Goal: Task Accomplishment & Management: Complete application form

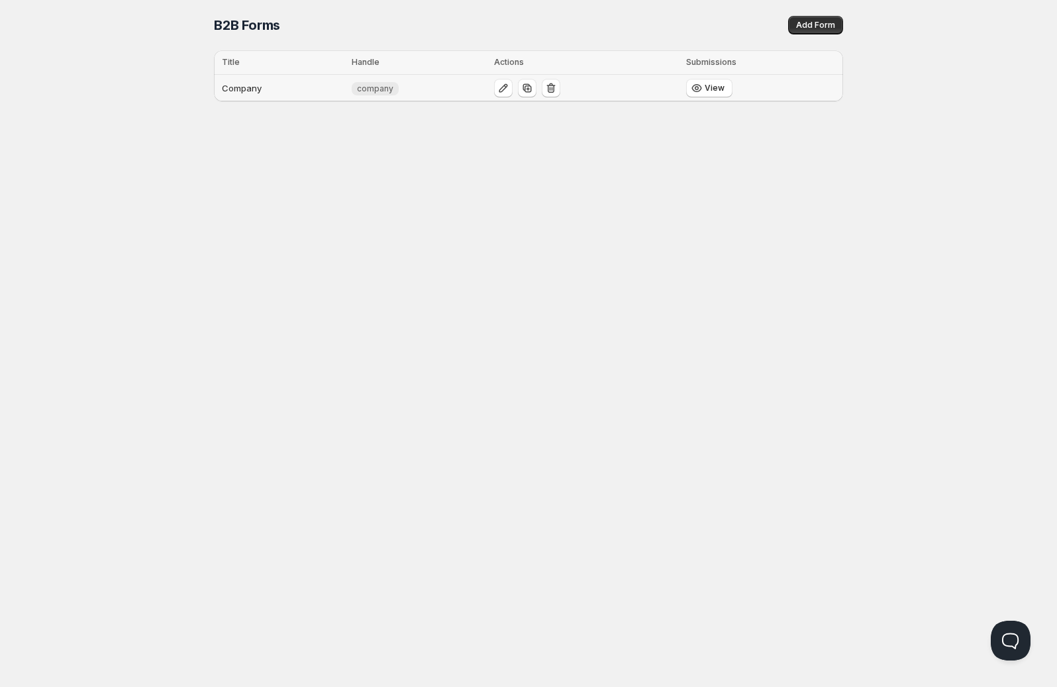
click at [256, 85] on td "Company" at bounding box center [281, 88] width 134 height 27
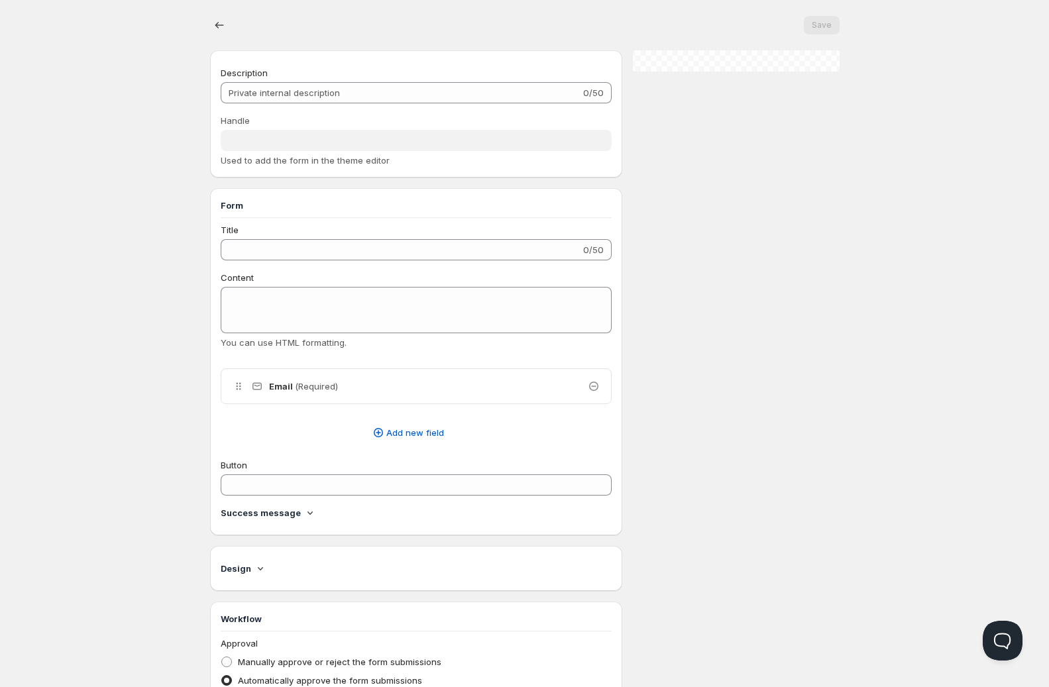
type input "Company"
type input "company"
radio input "true"
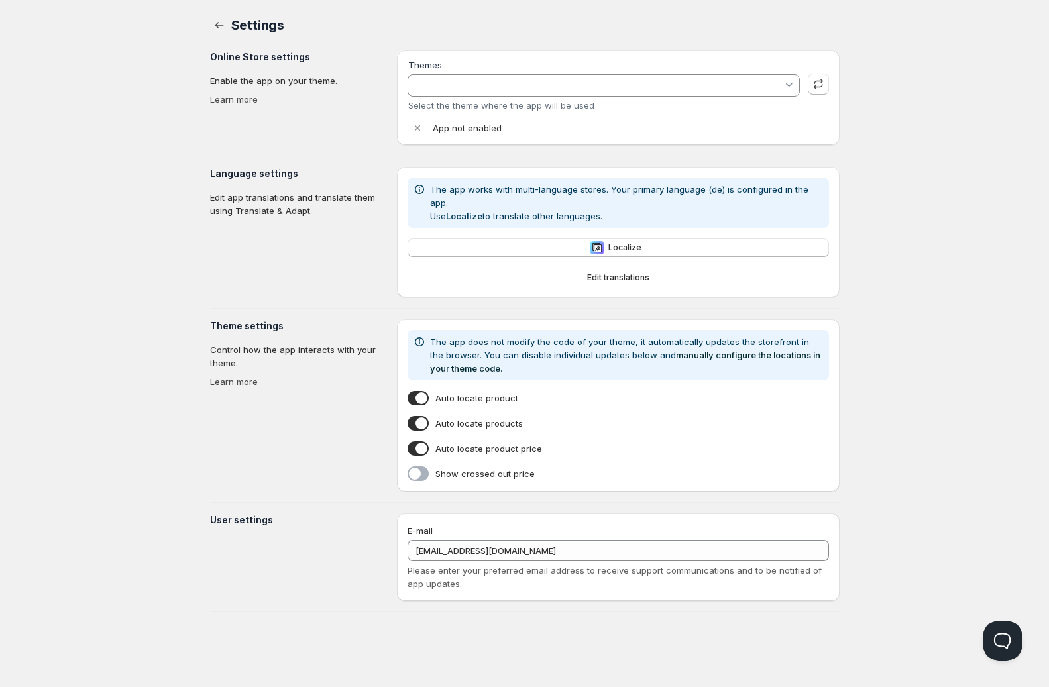
type input "Aktualisierte Kopie von Warehouse"
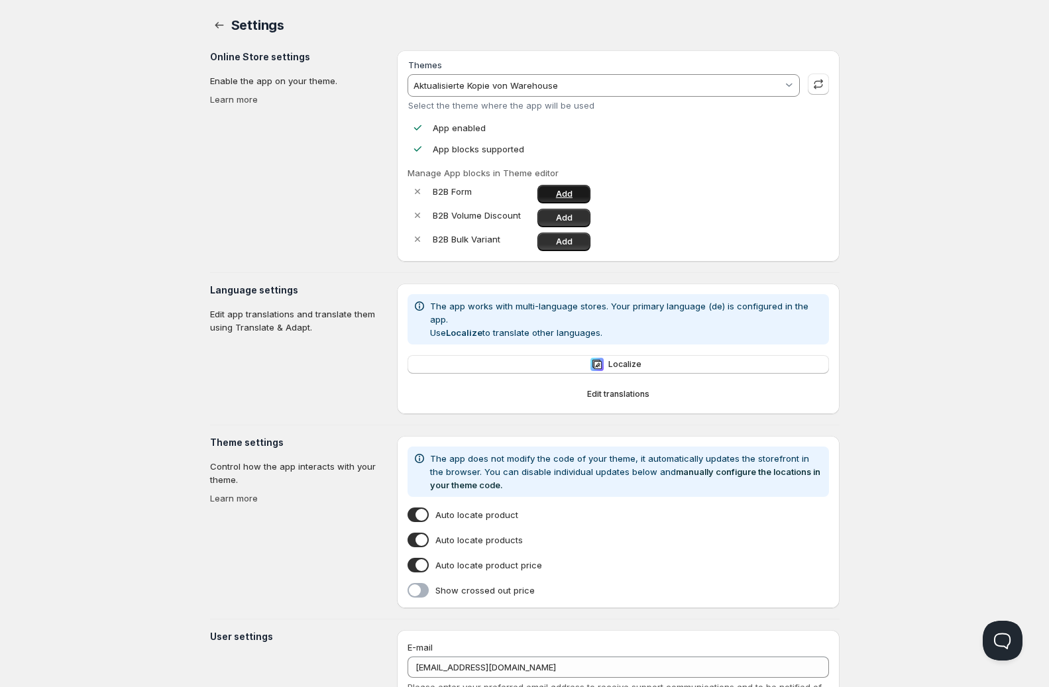
click at [561, 191] on span "Add" at bounding box center [564, 194] width 17 height 11
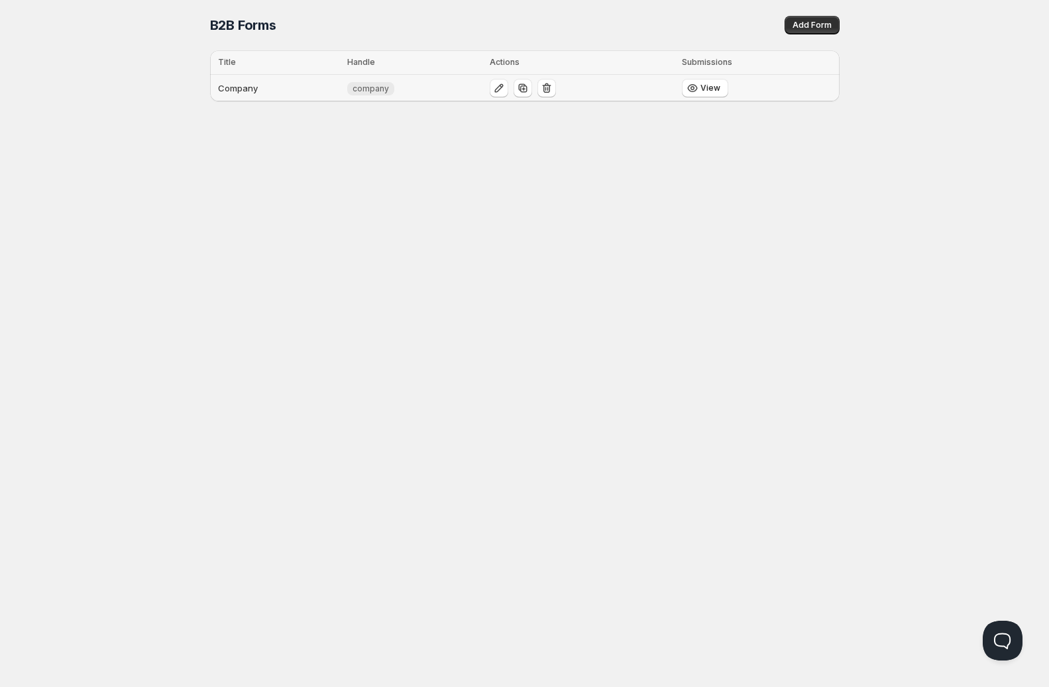
click at [259, 83] on td "Company" at bounding box center [277, 88] width 134 height 27
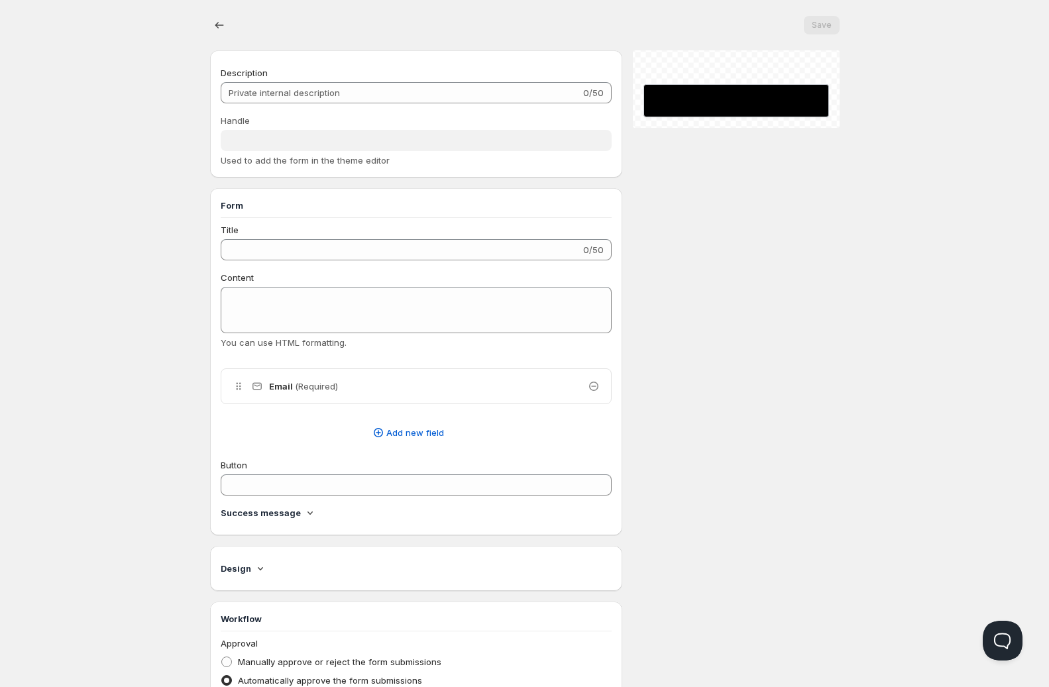
type input "Company"
type input "company"
radio input "true"
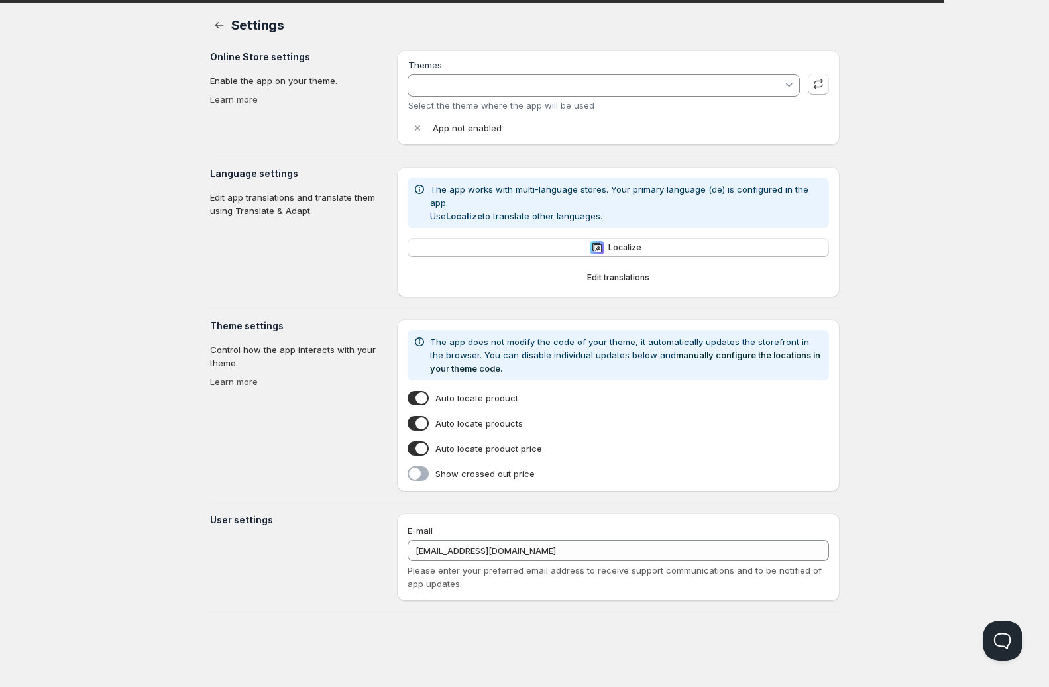
type input "Aktualisierte Kopie von Warehouse"
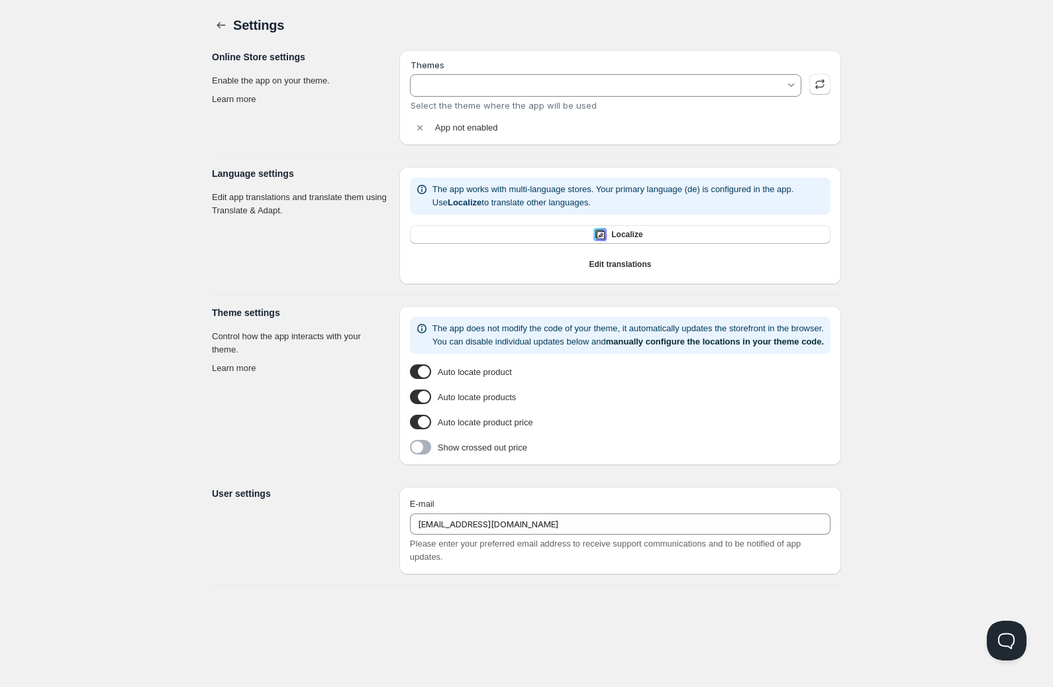
type input "Aktualisierte Kopie von Warehouse"
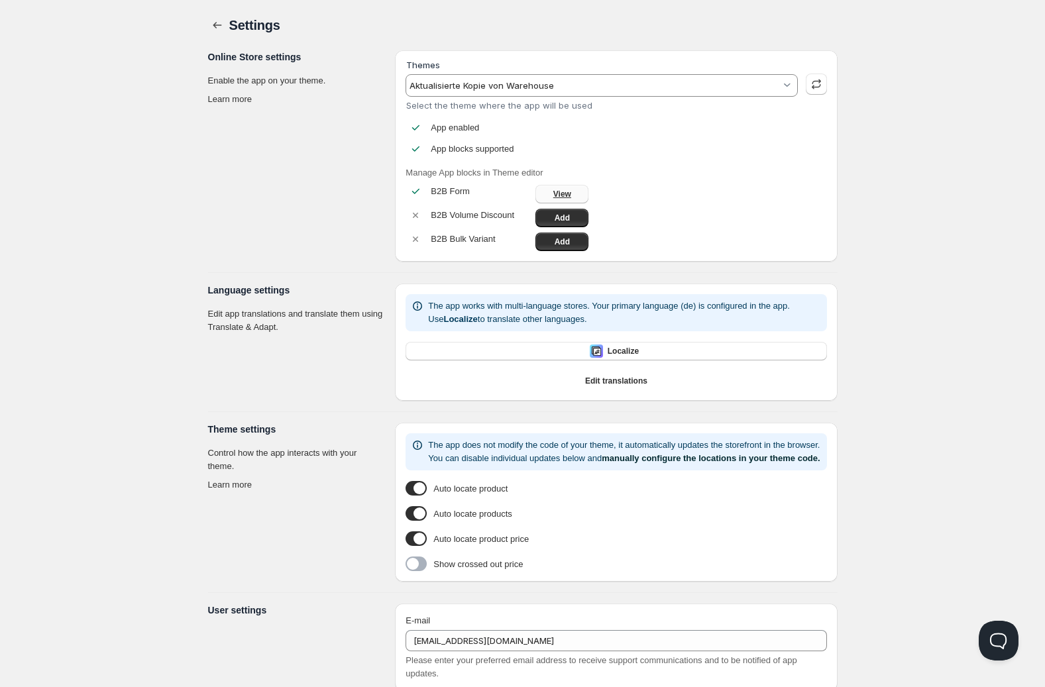
click at [568, 189] on span "View" at bounding box center [562, 194] width 18 height 11
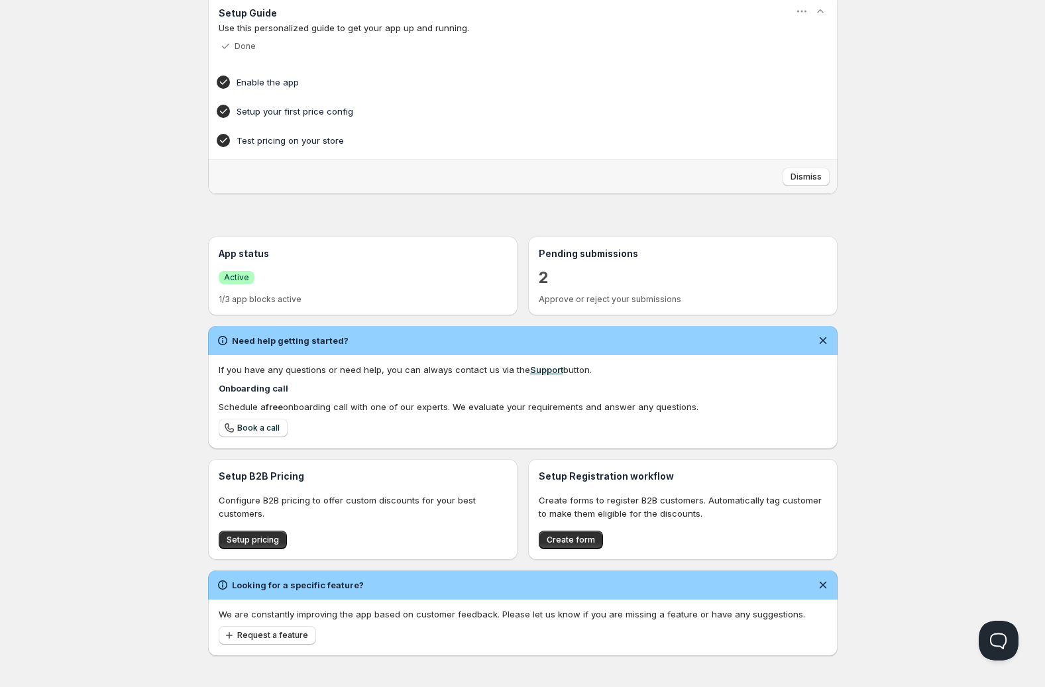
scroll to position [71, 0]
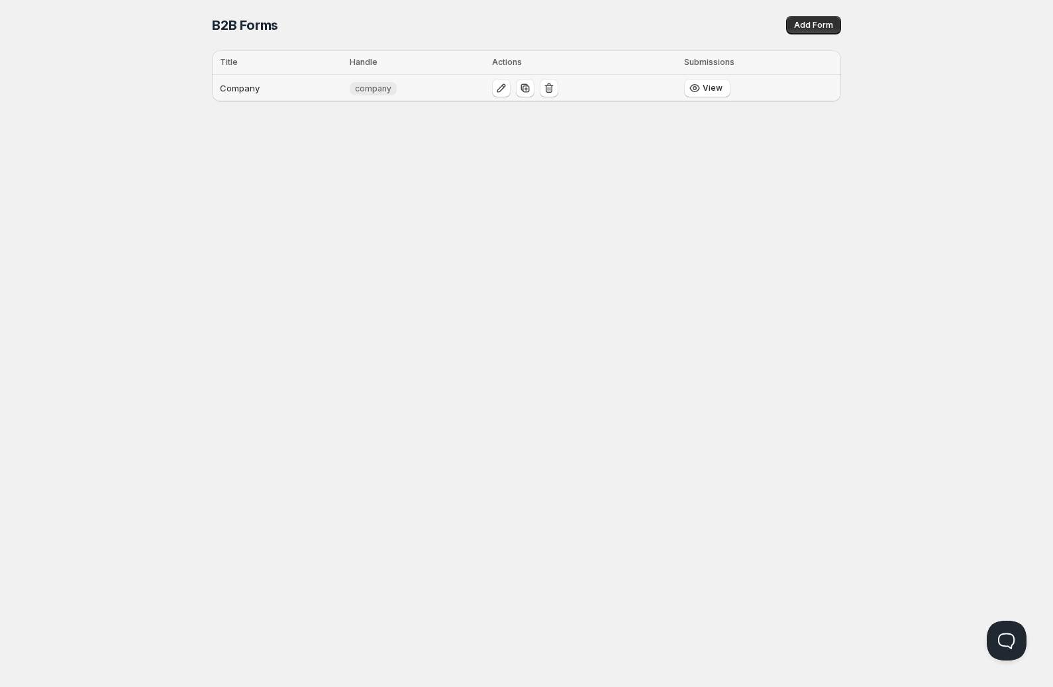
click at [254, 93] on td "Company" at bounding box center [279, 88] width 134 height 27
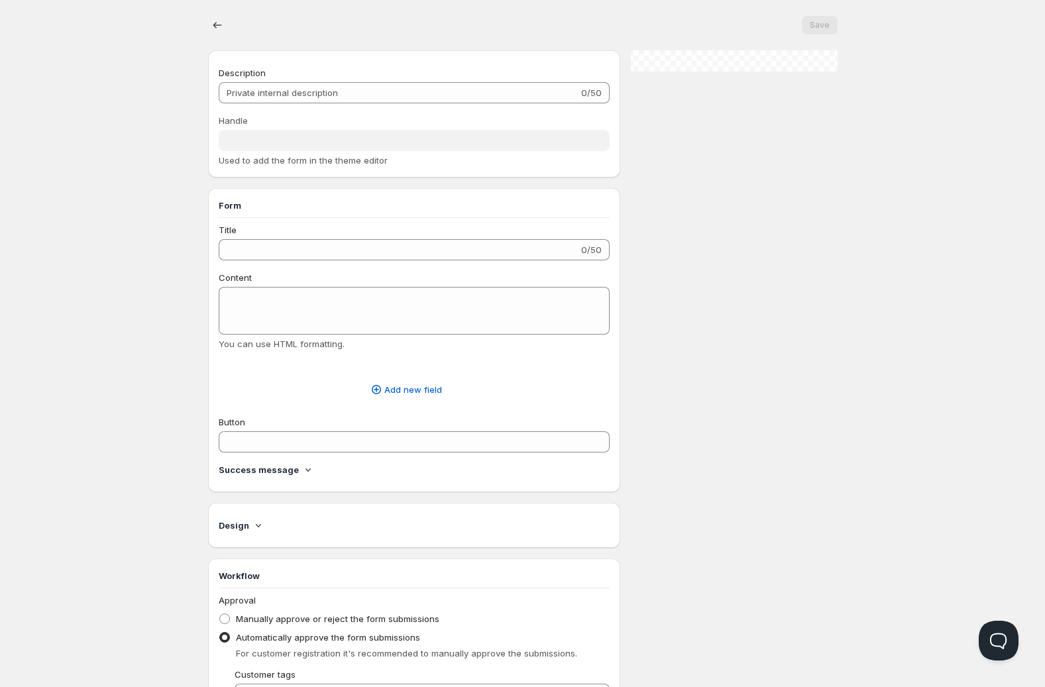
type input "Company"
type input "company"
radio input "true"
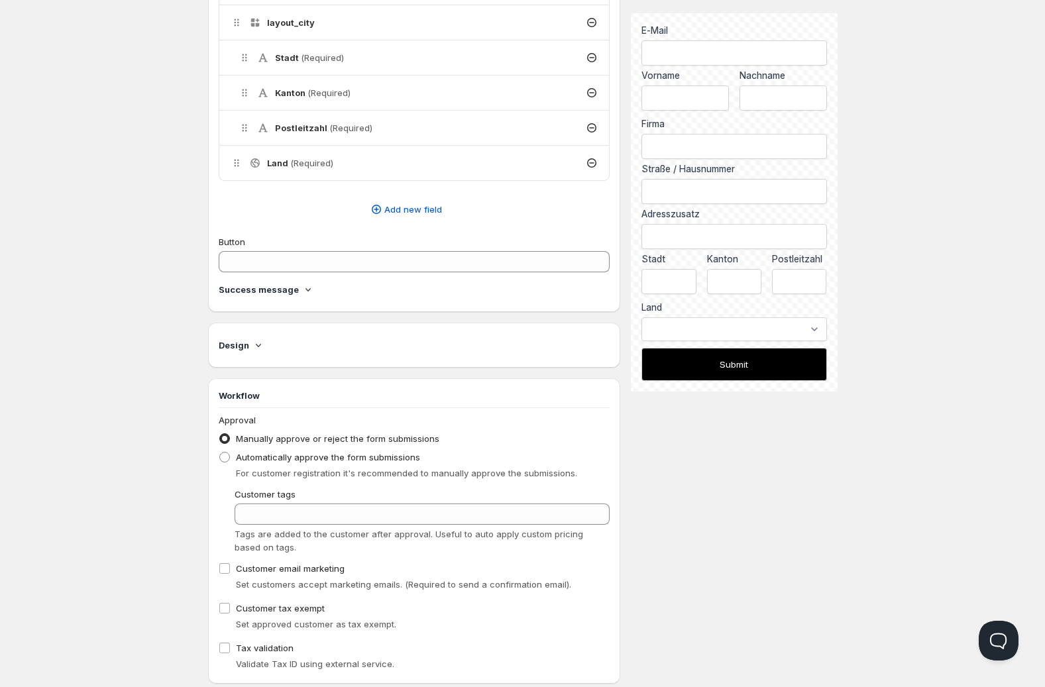
scroll to position [643, 0]
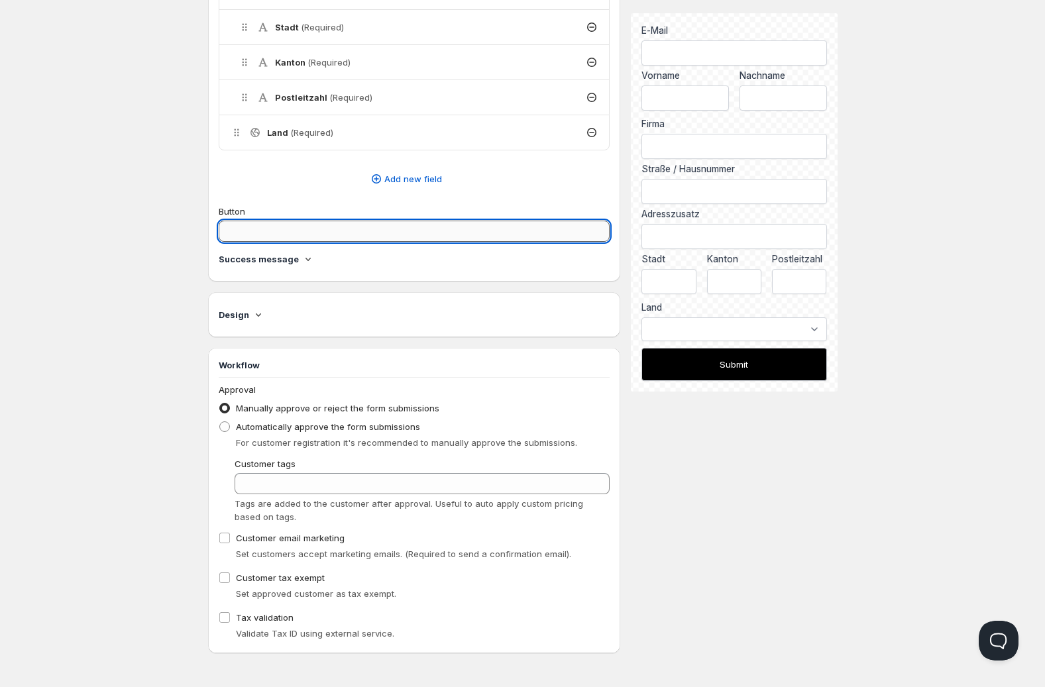
click at [295, 231] on input "Button" at bounding box center [415, 231] width 392 height 21
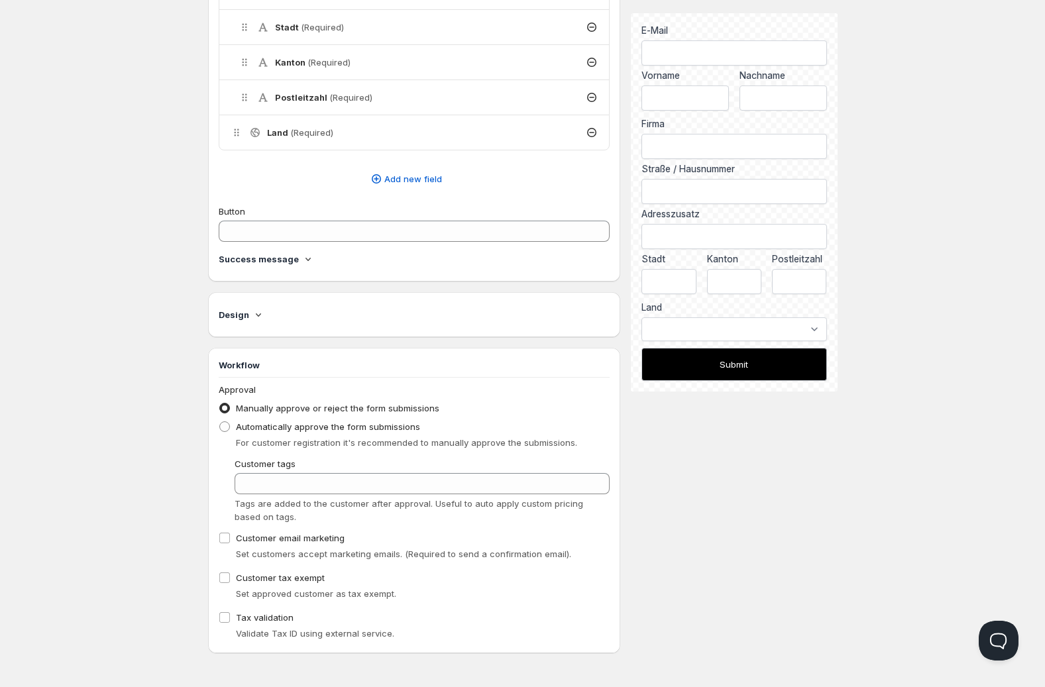
click at [295, 262] on div "Success message" at bounding box center [415, 258] width 392 height 13
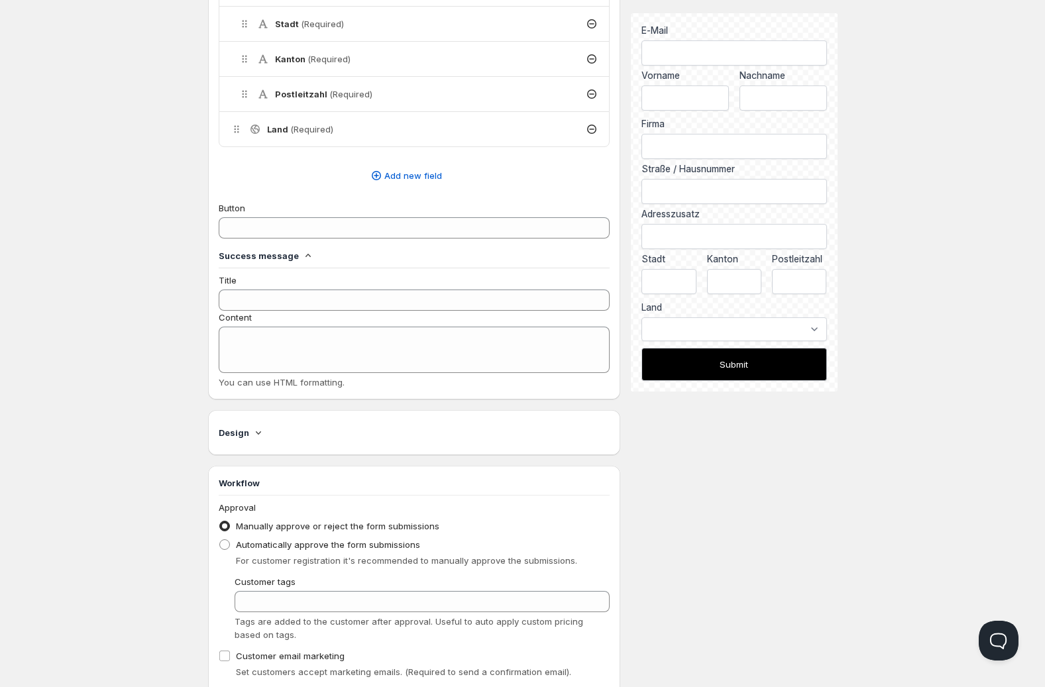
click at [296, 262] on div "Success message" at bounding box center [415, 255] width 392 height 13
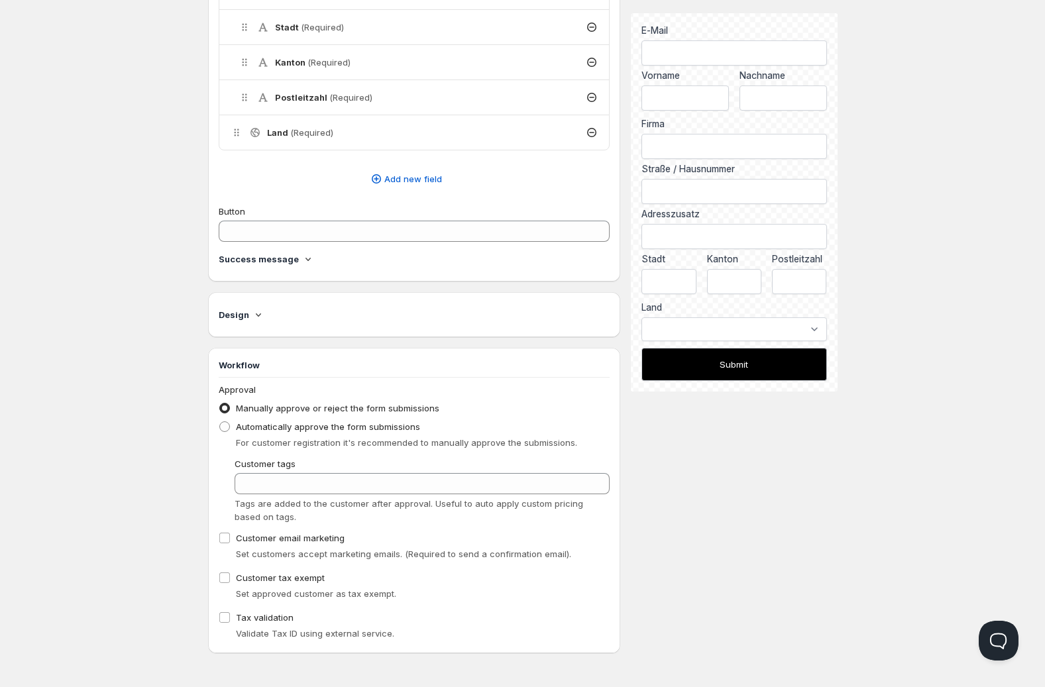
click at [301, 262] on icon at bounding box center [307, 258] width 13 height 13
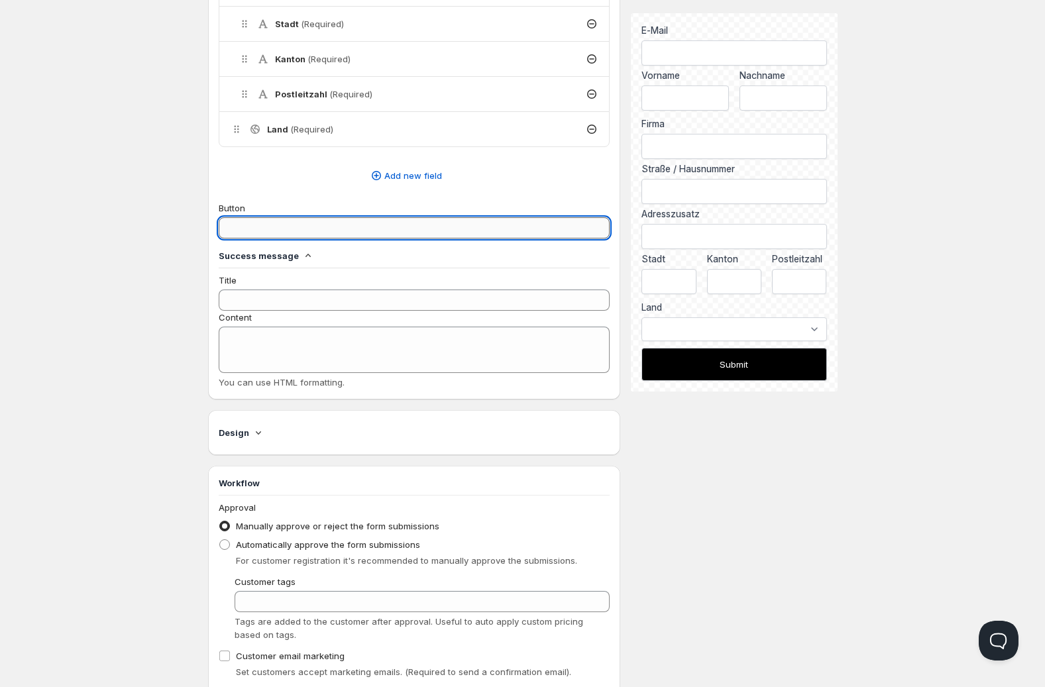
click at [306, 233] on input "Button" at bounding box center [415, 227] width 392 height 21
type input "Registrieren"
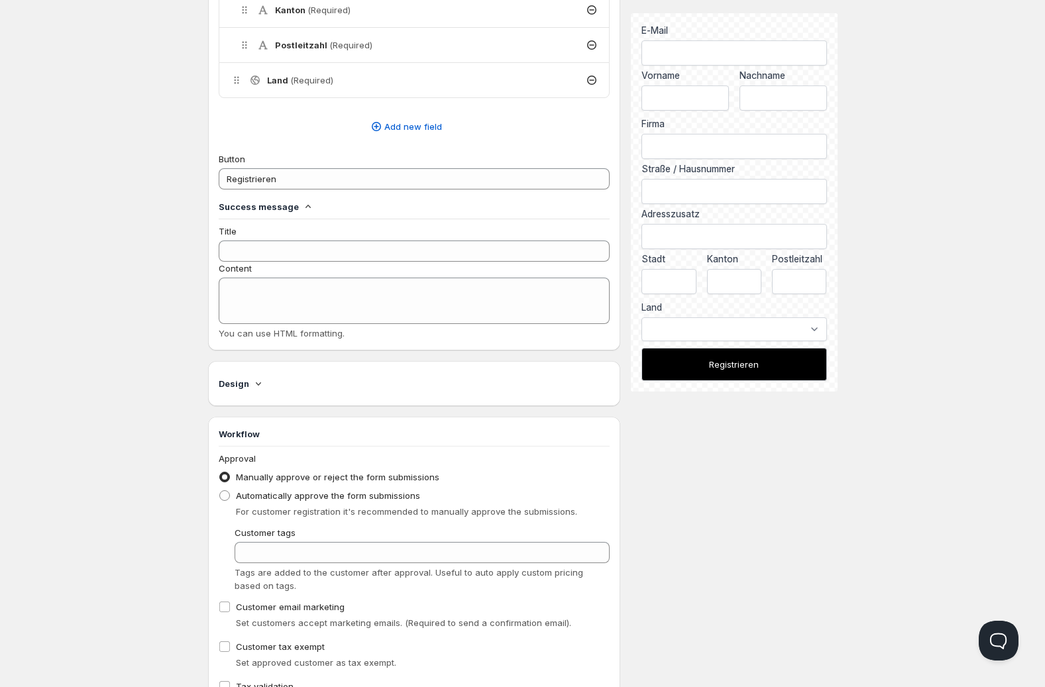
scroll to position [764, 0]
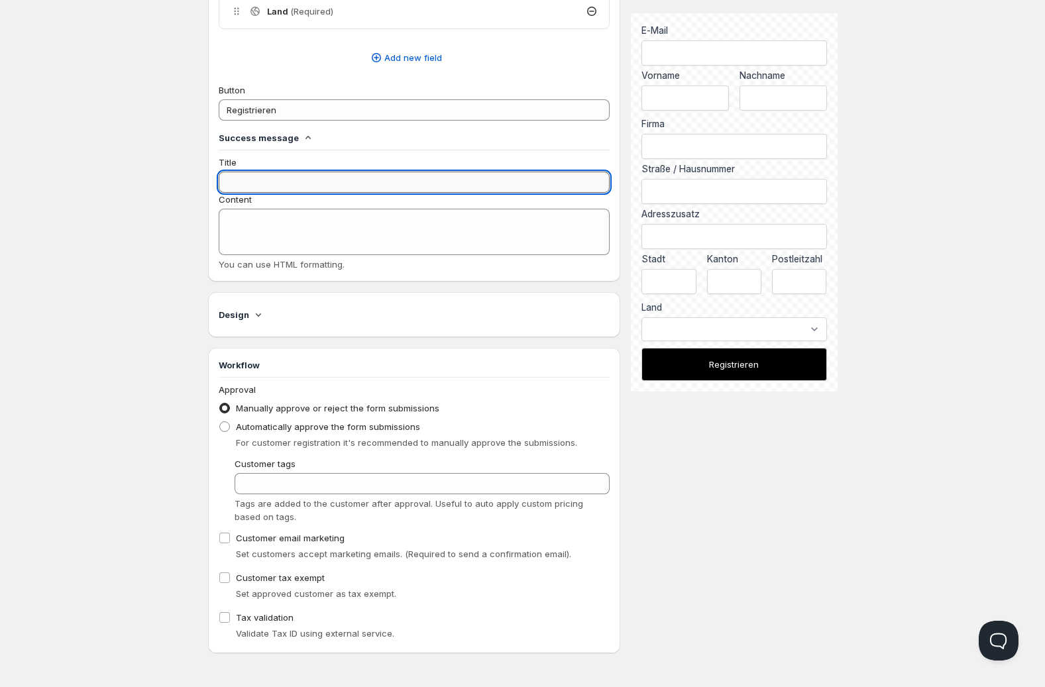
click at [256, 178] on input "Title" at bounding box center [415, 182] width 392 height 21
type input "Herzlichen Glückwunsch"
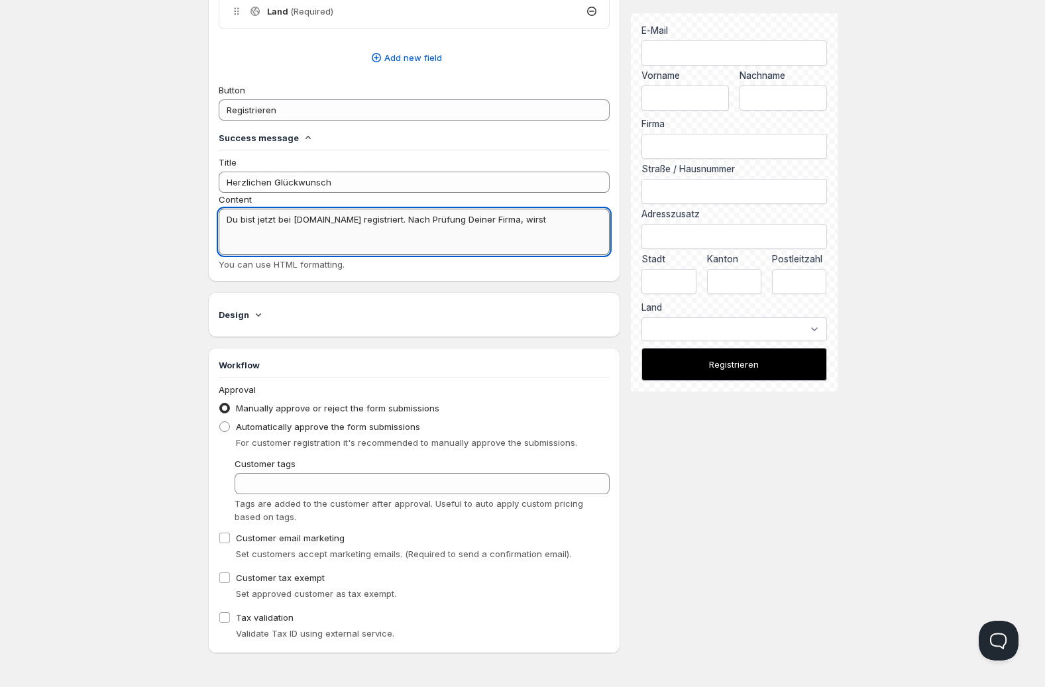
click at [560, 232] on textarea "Du bist jetzt bei Kioskbedarf.ch registriert. Nach Prüfung Deiner Firma, wirst" at bounding box center [415, 232] width 392 height 46
type textarea "Du bist jetzt bei Kioskbedarf.ch registriert. Nach Prüfung Deiner Firma, wirst …"
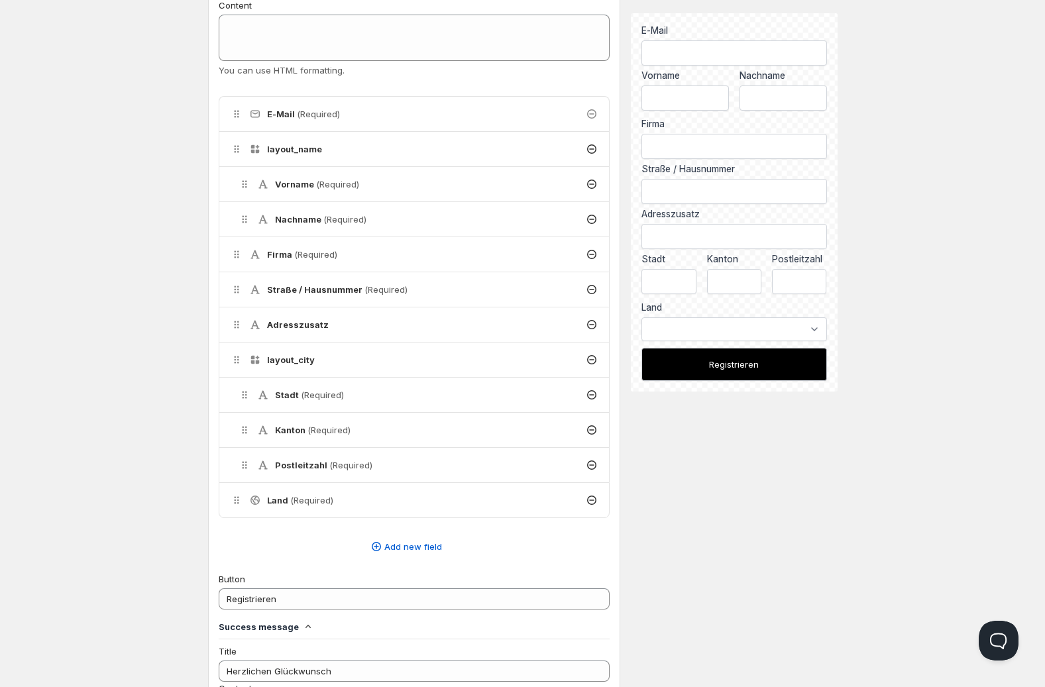
scroll to position [0, 0]
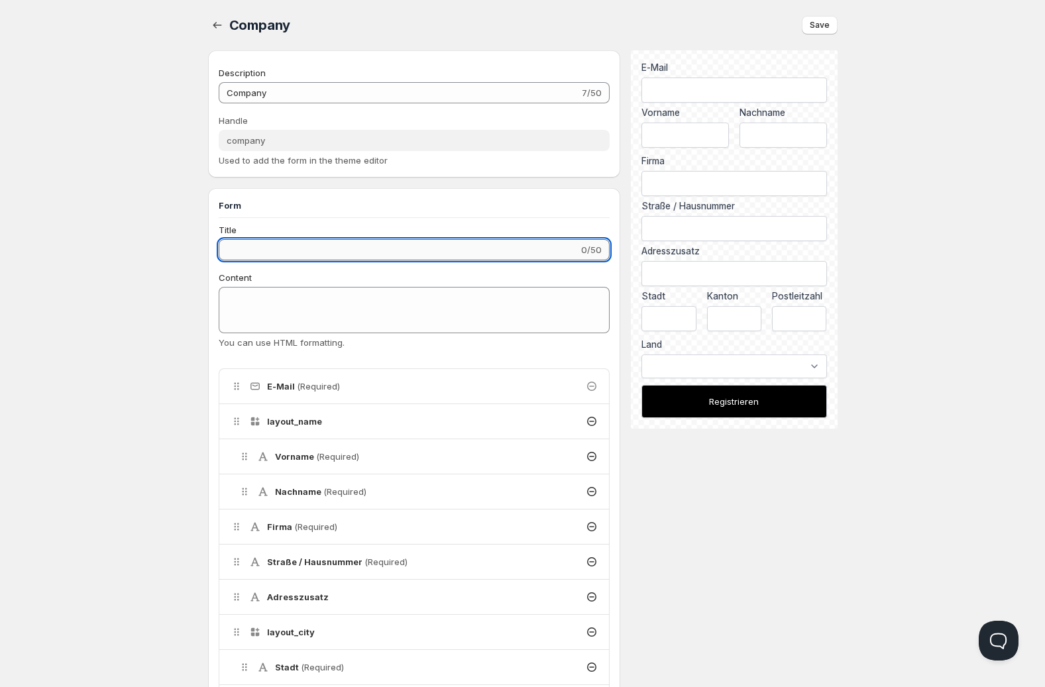
click at [242, 250] on input "Title" at bounding box center [399, 249] width 360 height 21
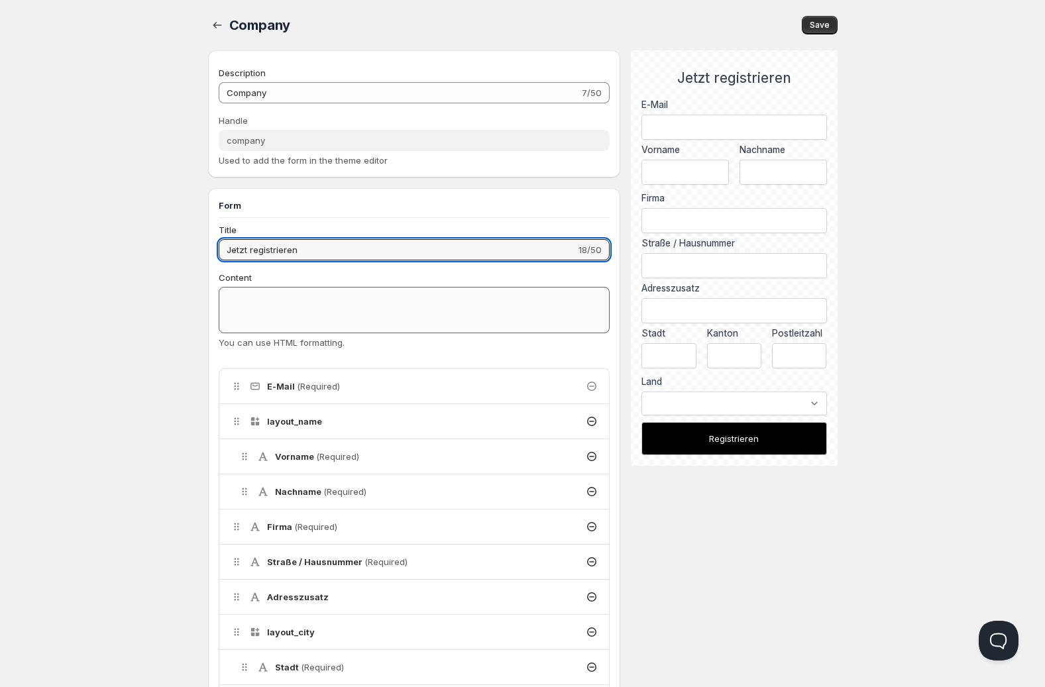
type input "Jetzt registrieren"
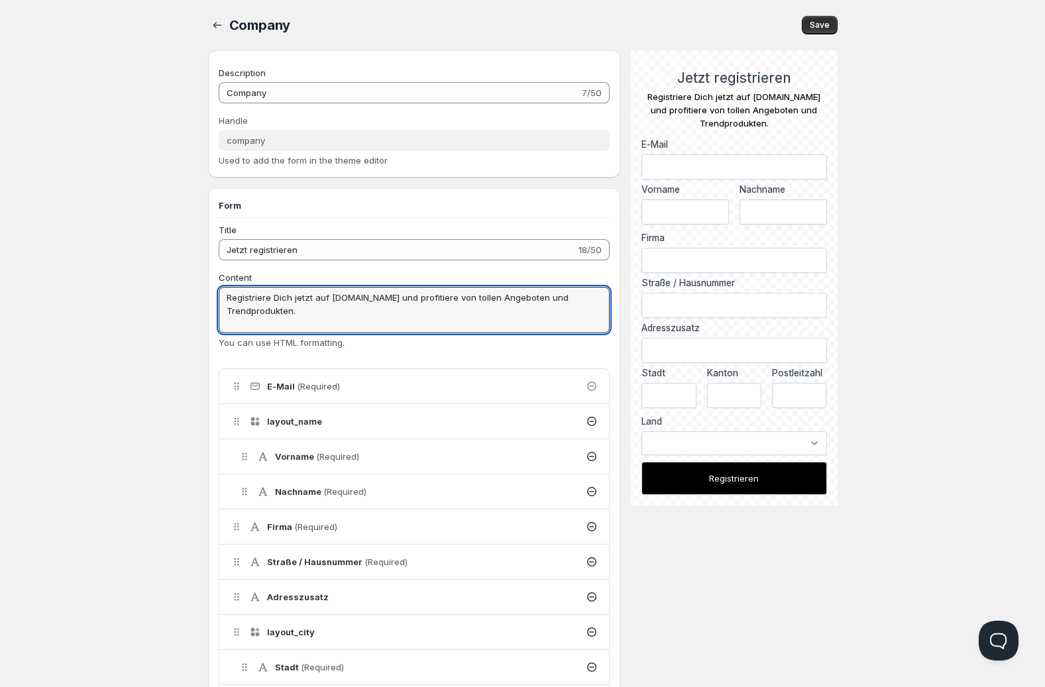
type textarea "Registriere Dich jetzt auf www.kioskbedarf.ch und profitiere von tollen Angebot…"
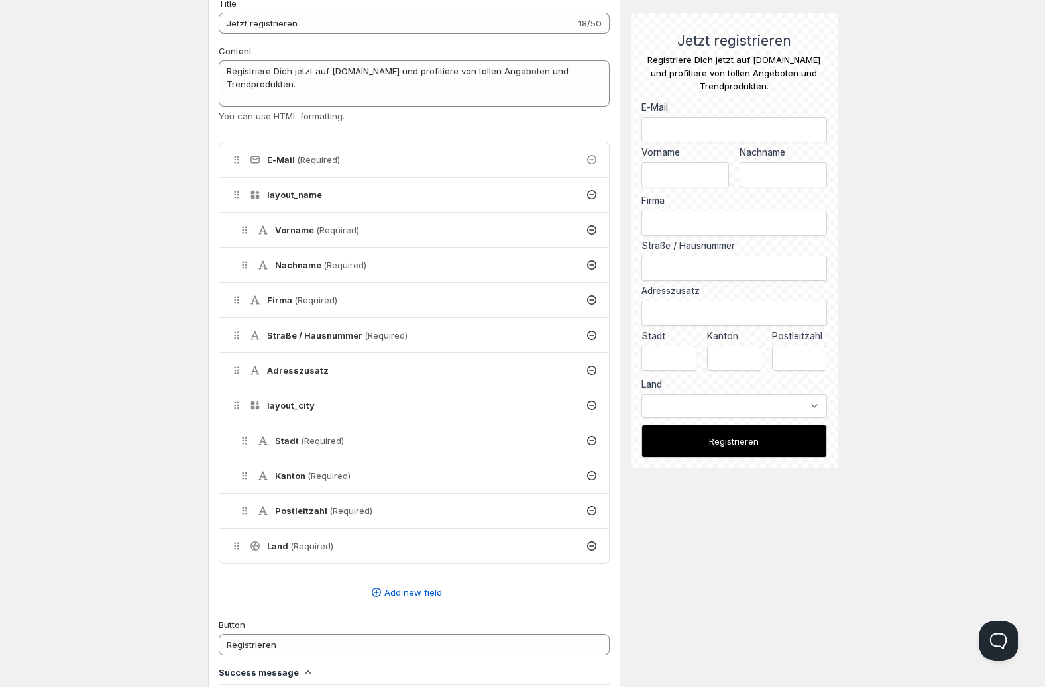
scroll to position [221, 0]
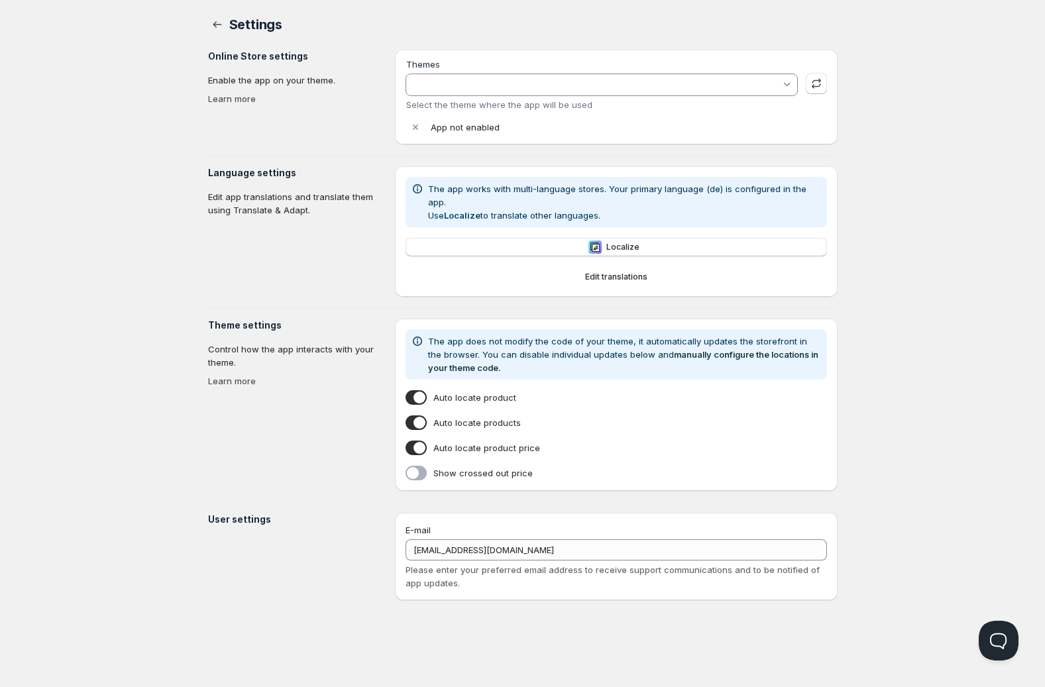
type input "Aktualisierte Kopie von Warehouse"
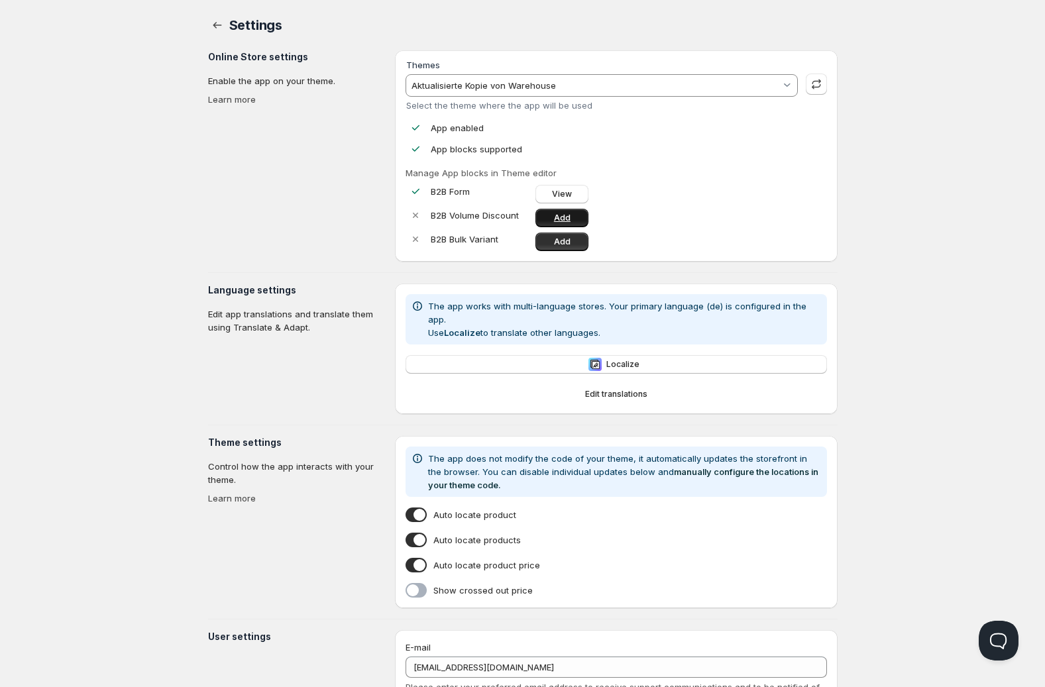
click at [551, 215] on link "Add" at bounding box center [561, 218] width 53 height 19
click at [560, 244] on span "Add" at bounding box center [562, 242] width 17 height 11
